Goal: Book appointment/travel/reservation

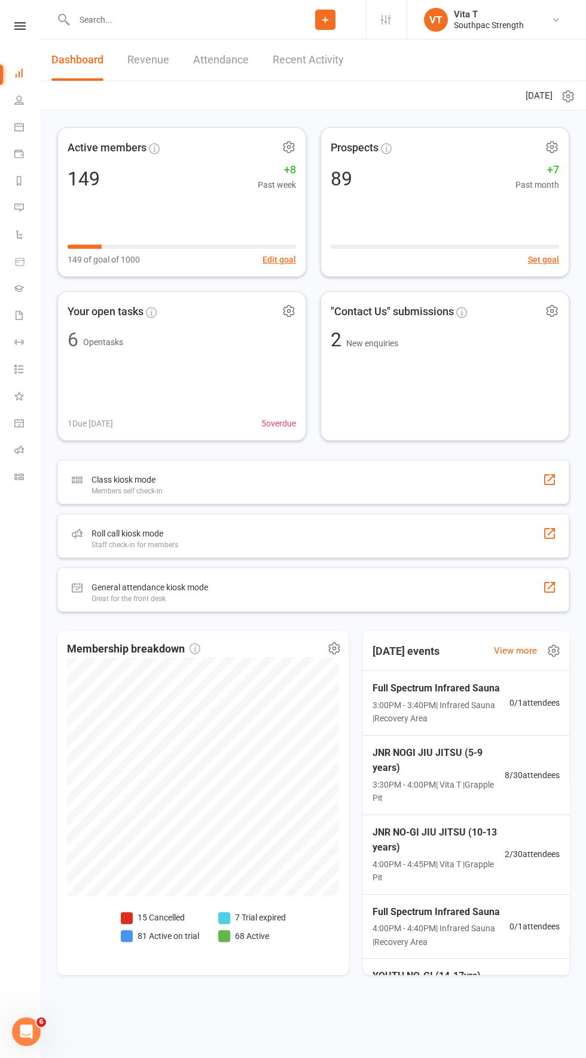
click at [152, 14] on input "text" at bounding box center [178, 19] width 214 height 17
click at [101, 18] on input "text" at bounding box center [178, 19] width 214 height 17
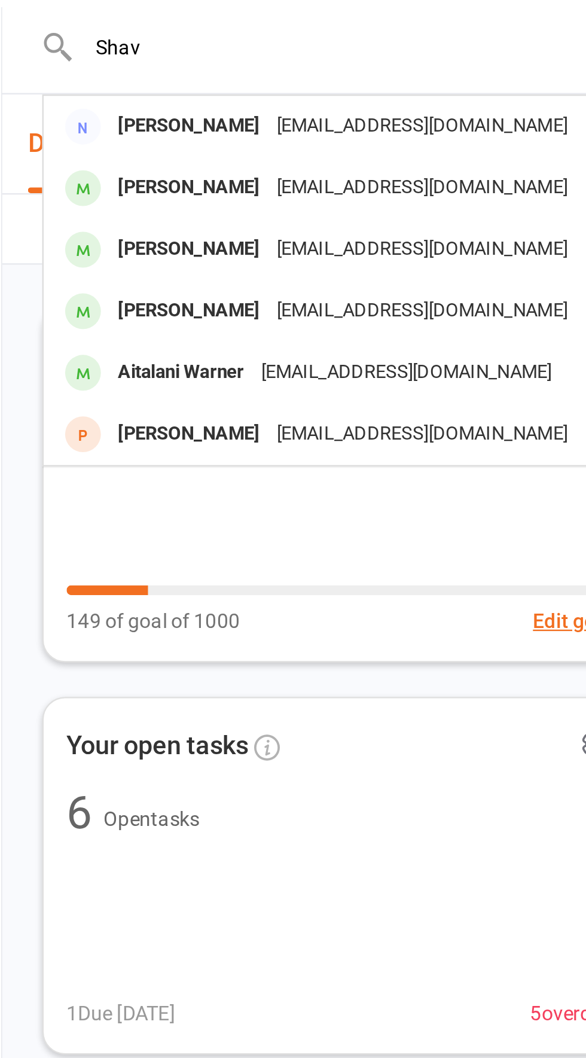
type input "Shav"
click at [142, 51] on div "[PERSON_NAME]" at bounding box center [118, 52] width 66 height 17
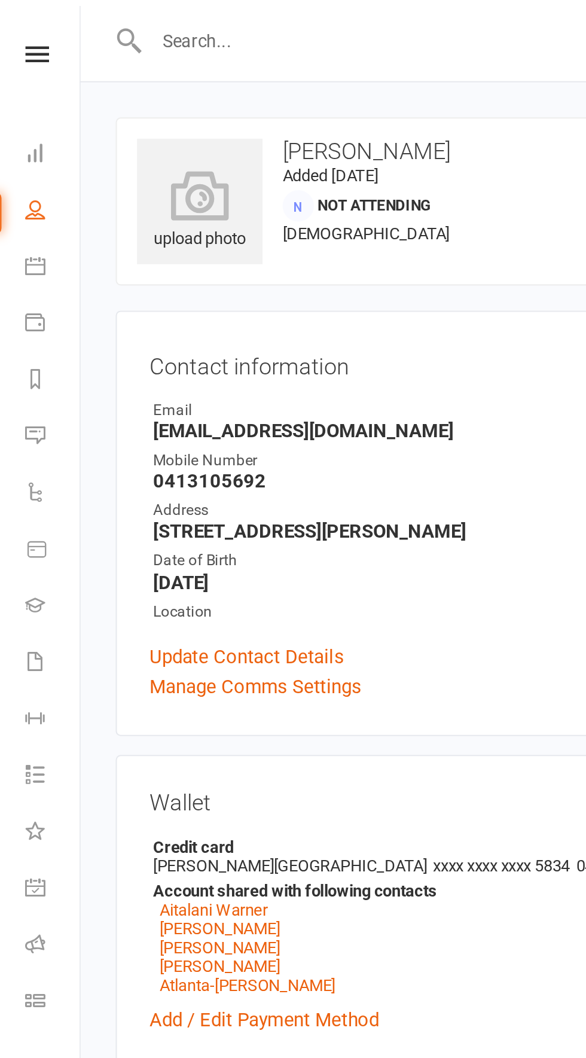
click at [135, 25] on input "text" at bounding box center [178, 19] width 214 height 17
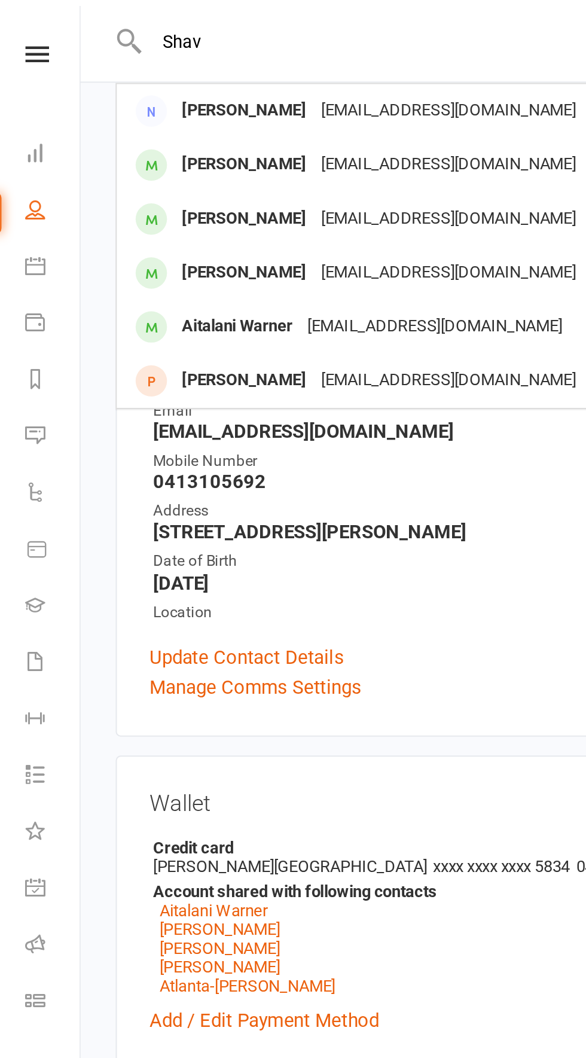
type input "Shav"
click at [25, 30] on div "Clubworx" at bounding box center [20, 41] width 40 height 39
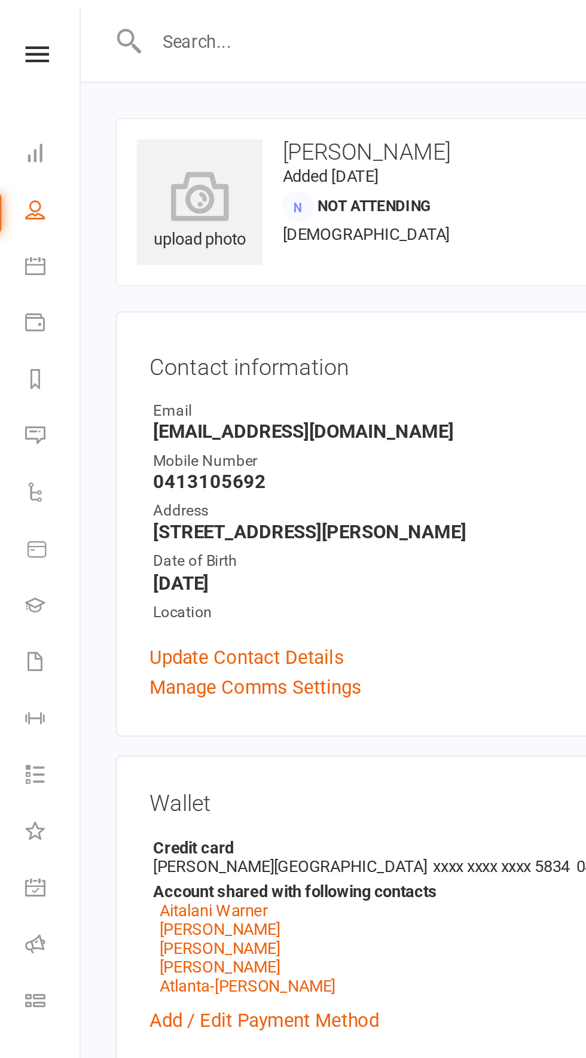
click at [19, 23] on icon at bounding box center [19, 26] width 11 height 8
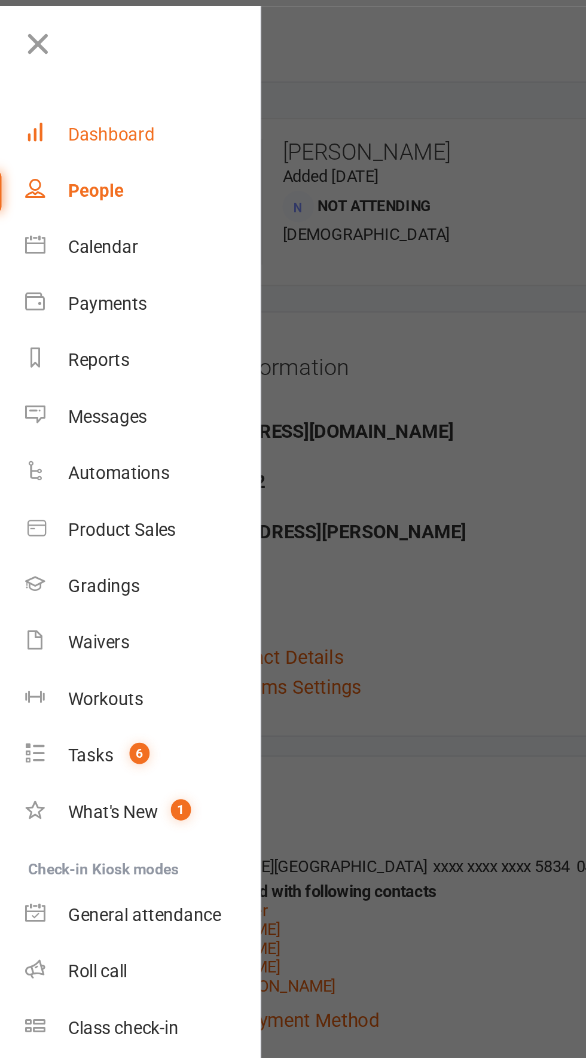
click at [64, 63] on div "Dashboard" at bounding box center [55, 64] width 41 height 10
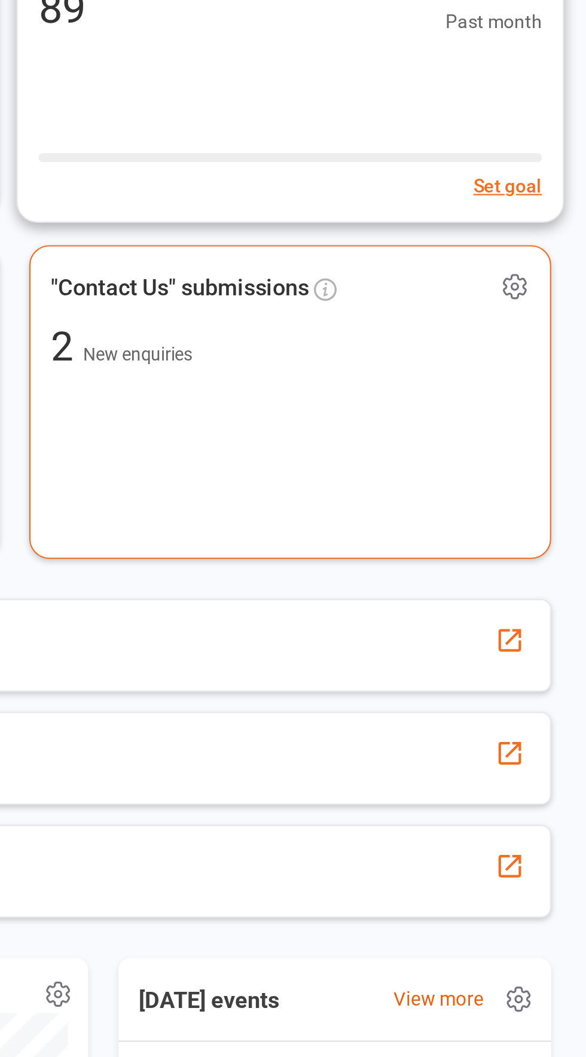
click at [509, 401] on div ""Contact Us" submissions 2 New enquiries" at bounding box center [444, 365] width 249 height 149
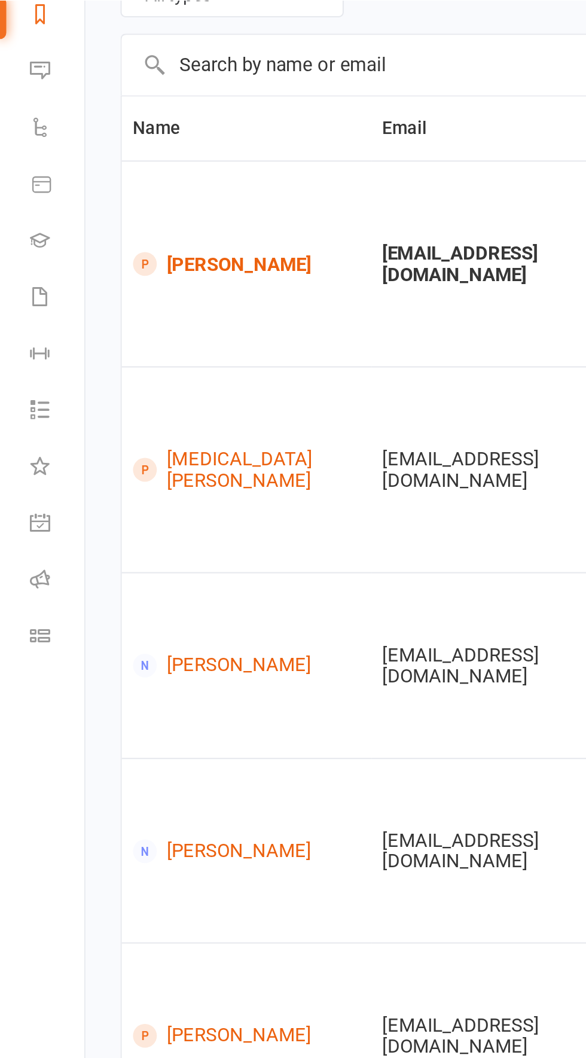
scroll to position [0, 17]
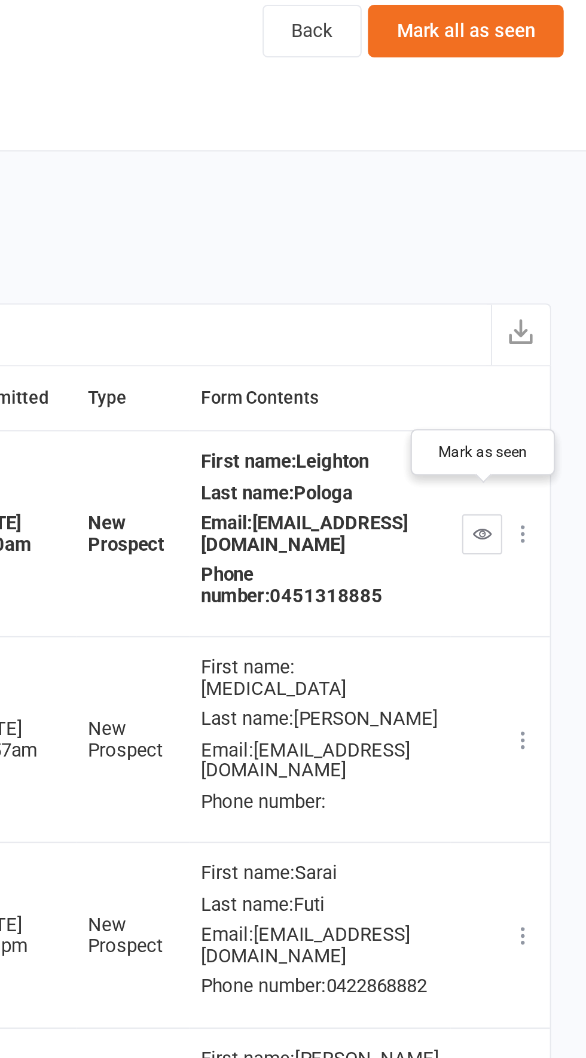
click at [537, 295] on icon "button" at bounding box center [536, 299] width 9 height 9
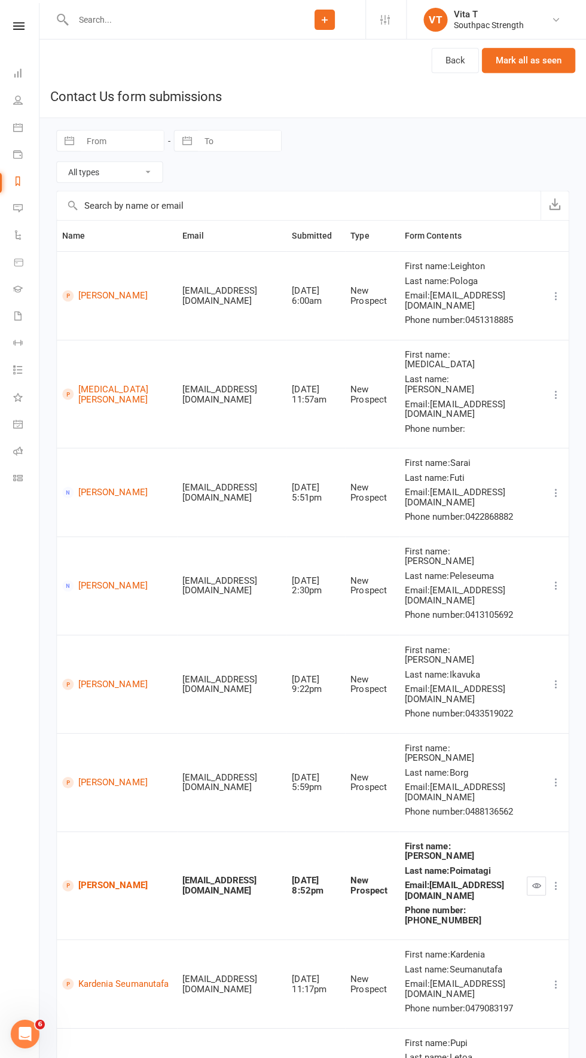
scroll to position [17, 0]
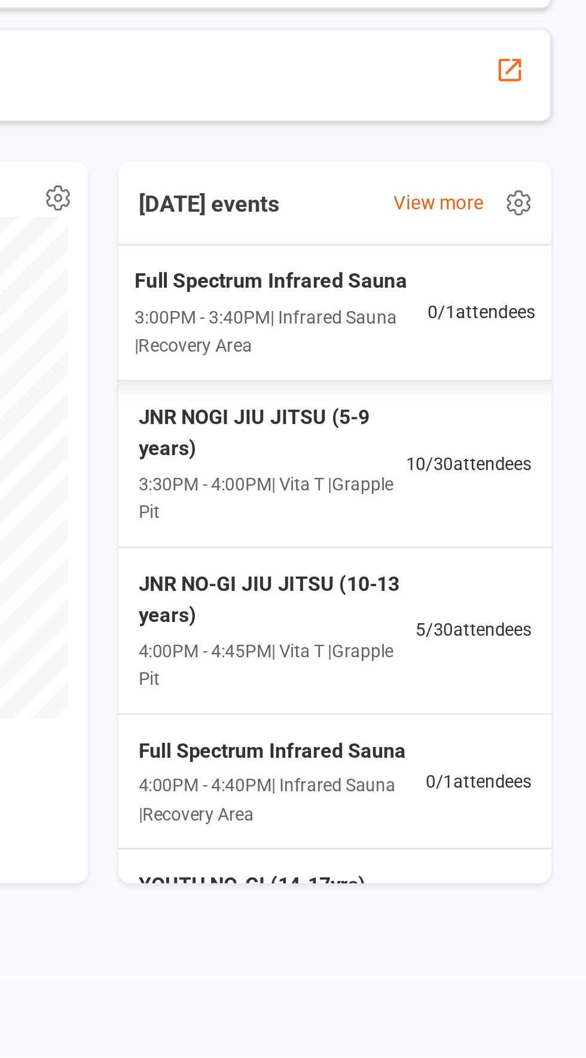
click at [496, 786] on span "3:30PM - 4:00PM | Vita T | Grapple Pit" at bounding box center [435, 791] width 127 height 27
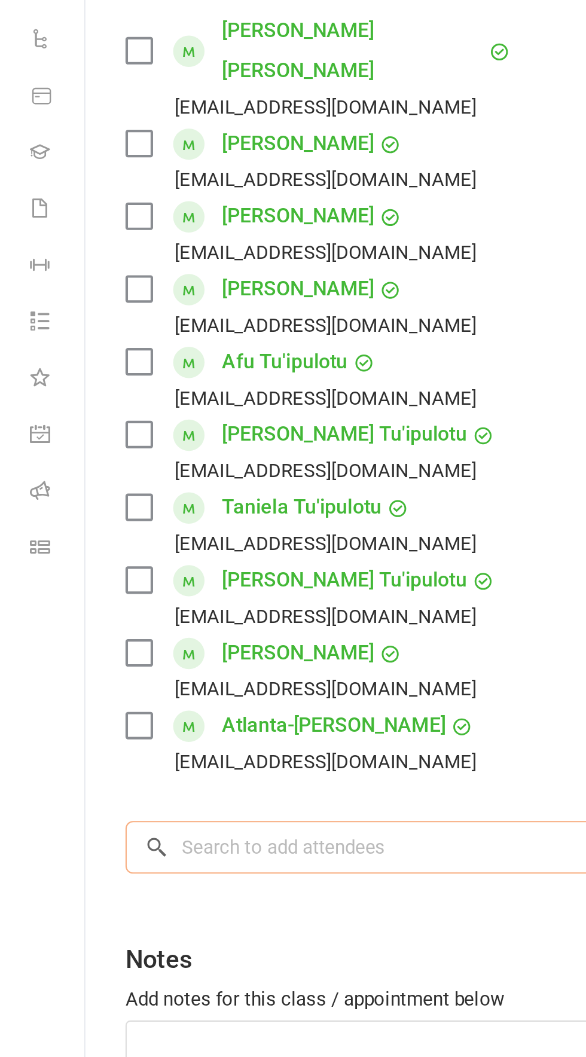
click at [197, 607] on input "search" at bounding box center [313, 619] width 507 height 25
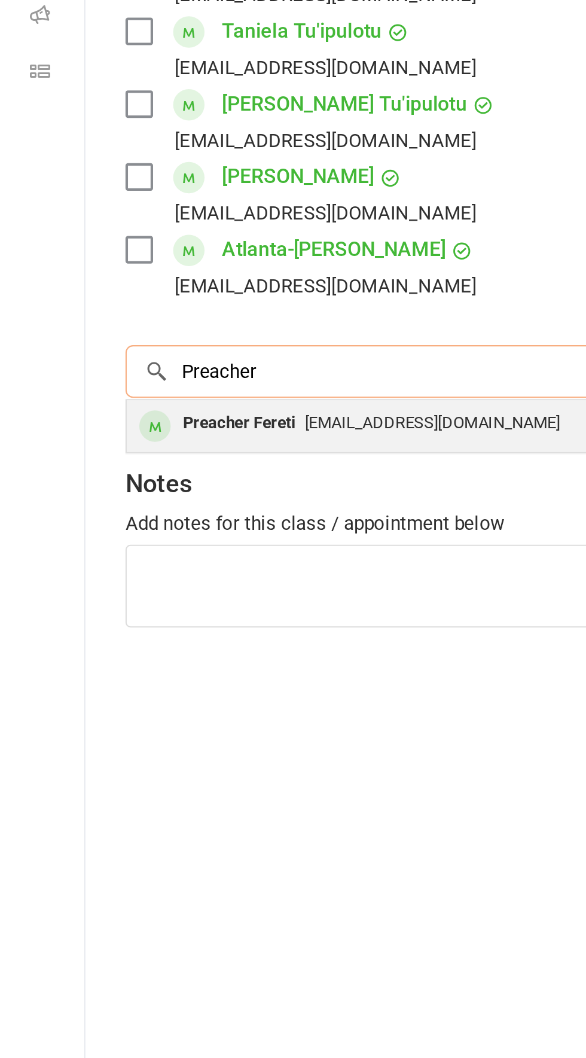
type input "Preacher"
click at [126, 636] on div "Preacher Fereti" at bounding box center [114, 644] width 63 height 17
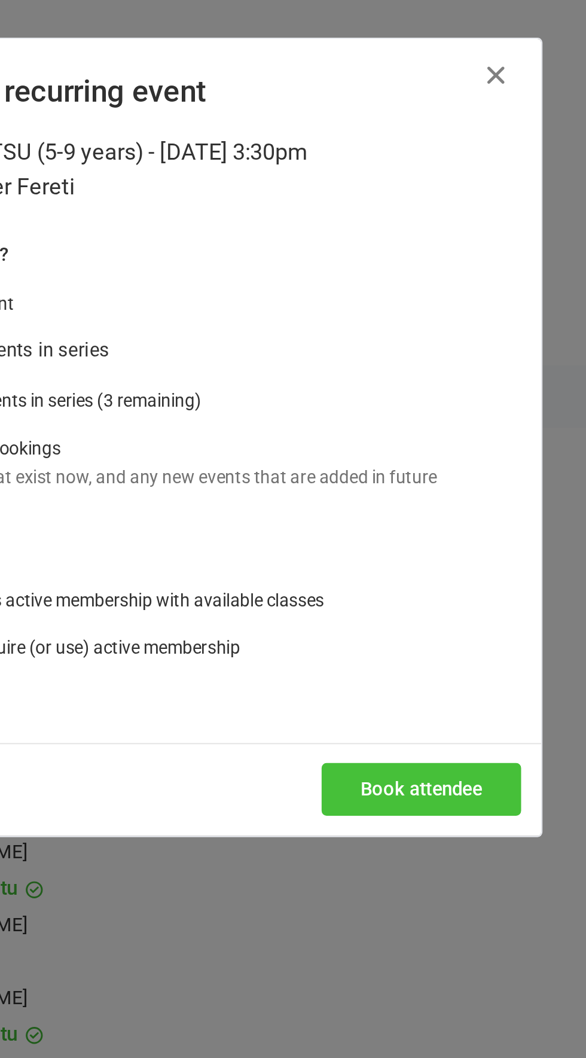
click at [428, 380] on button "Book attendee" at bounding box center [414, 376] width 95 height 25
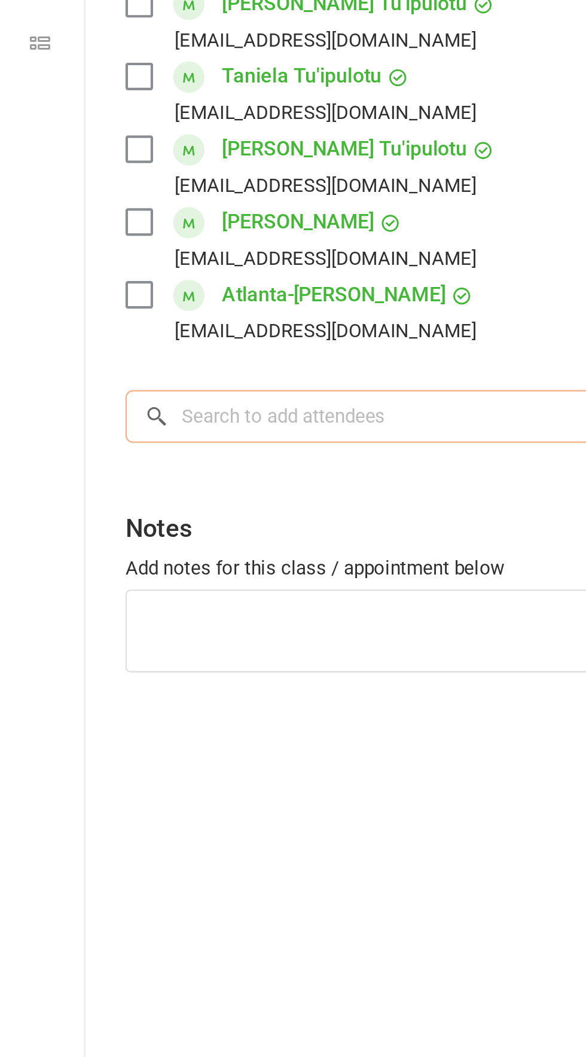
click at [190, 642] on input "search" at bounding box center [313, 654] width 507 height 25
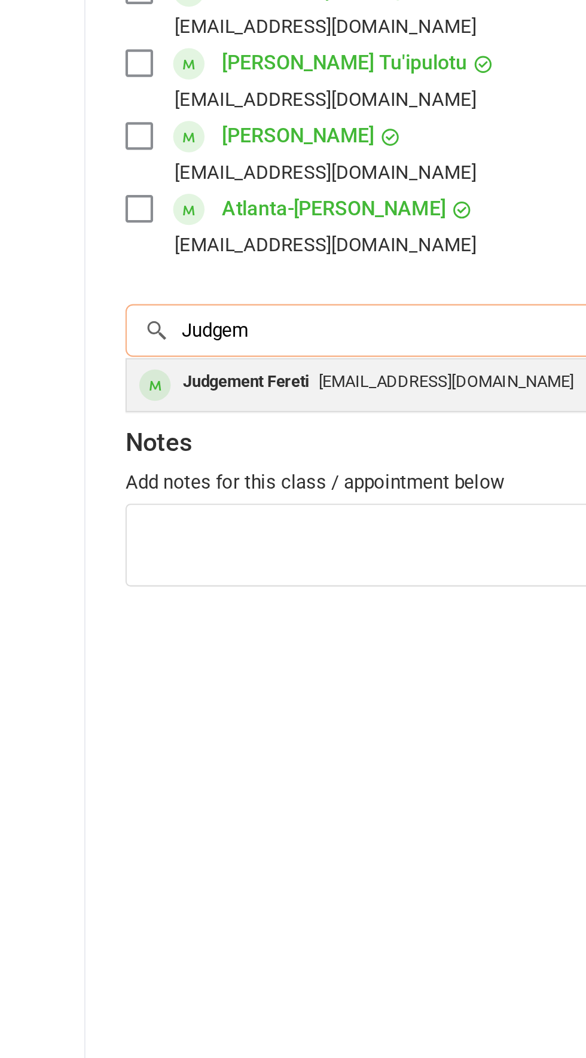
type input "Judgem"
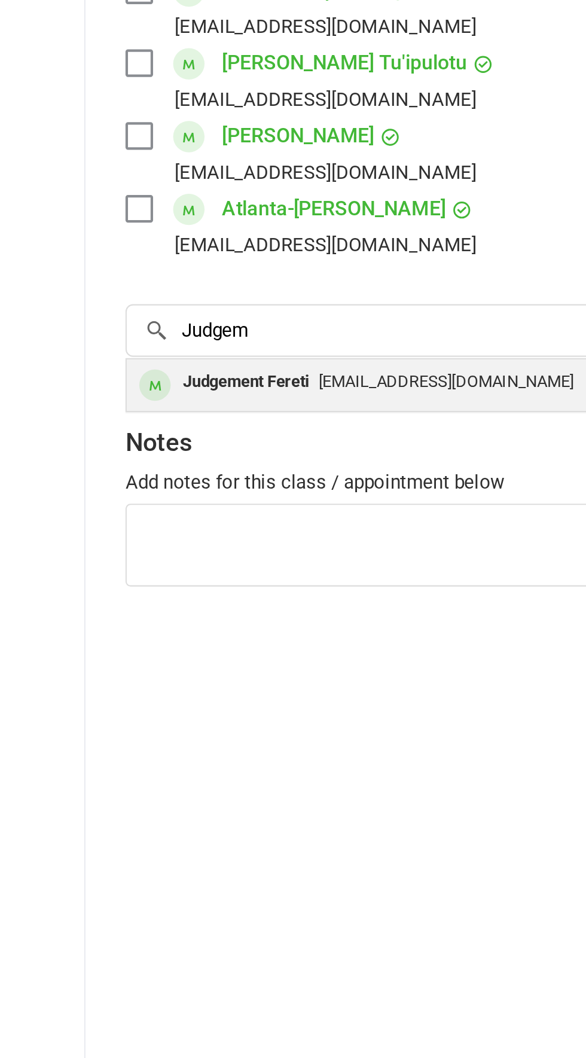
click at [216, 674] on span "[EMAIL_ADDRESS][DOMAIN_NAME]" at bounding box center [212, 678] width 121 height 9
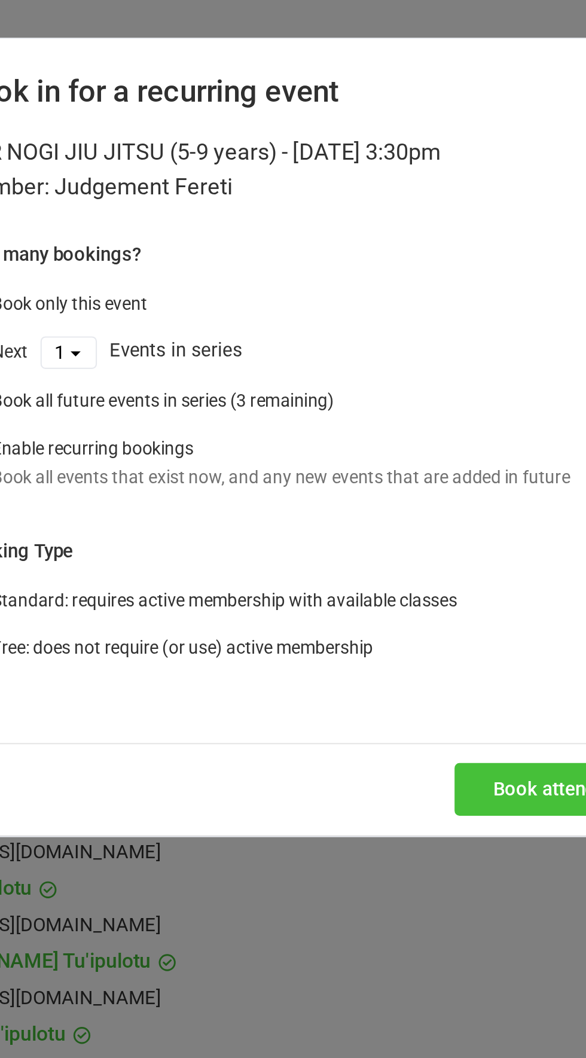
click at [408, 378] on button "Book attendee" at bounding box center [414, 376] width 95 height 25
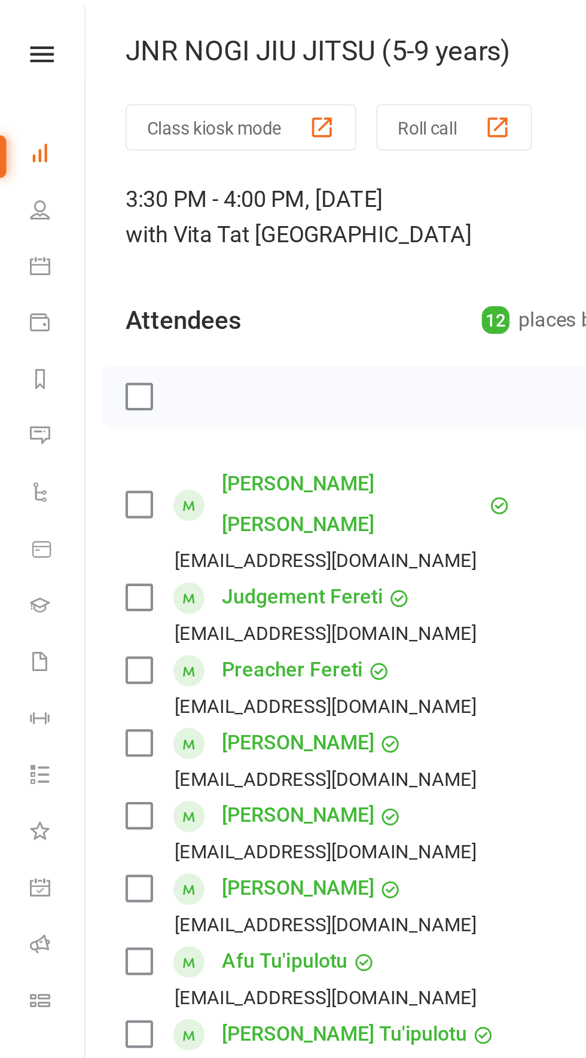
click at [149, 231] on link "[PERSON_NAME] [PERSON_NAME]" at bounding box center [168, 240] width 124 height 38
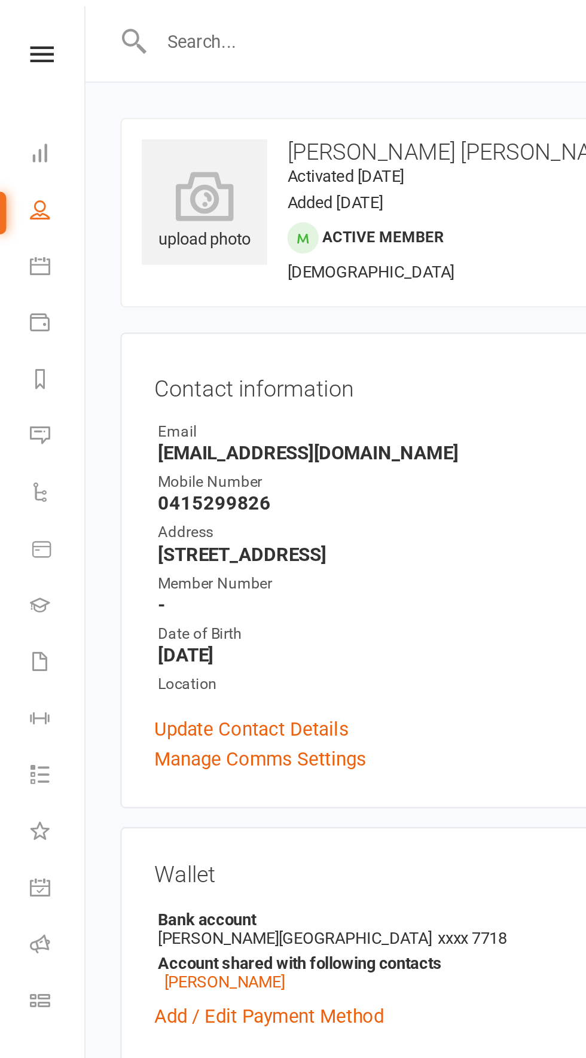
click at [227, 381] on div "Contact information Owner Email [EMAIL_ADDRESS][DOMAIN_NAME] Mobile Number [PHO…" at bounding box center [313, 271] width 512 height 227
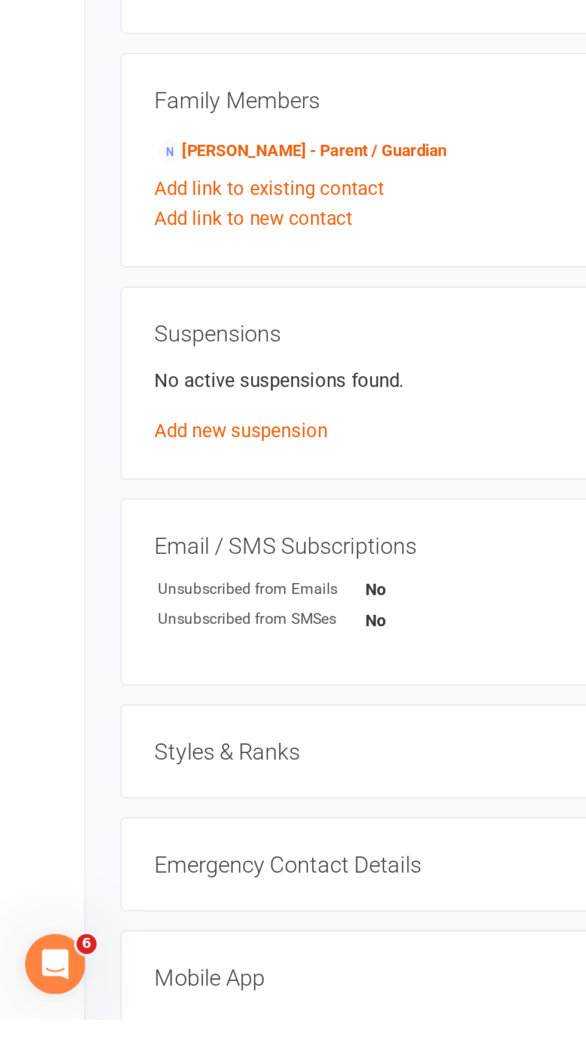
scroll to position [109, 0]
